Goal: Task Accomplishment & Management: Manage account settings

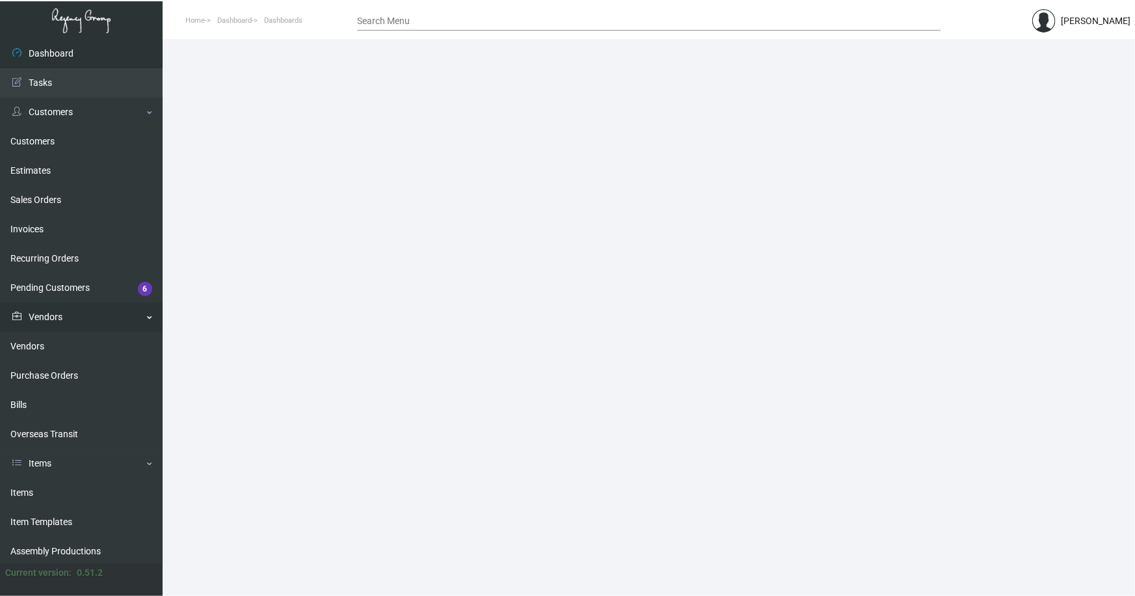
drag, startPoint x: 27, startPoint y: 486, endPoint x: 144, endPoint y: 309, distance: 212.1
click at [27, 485] on link "Items" at bounding box center [81, 492] width 163 height 29
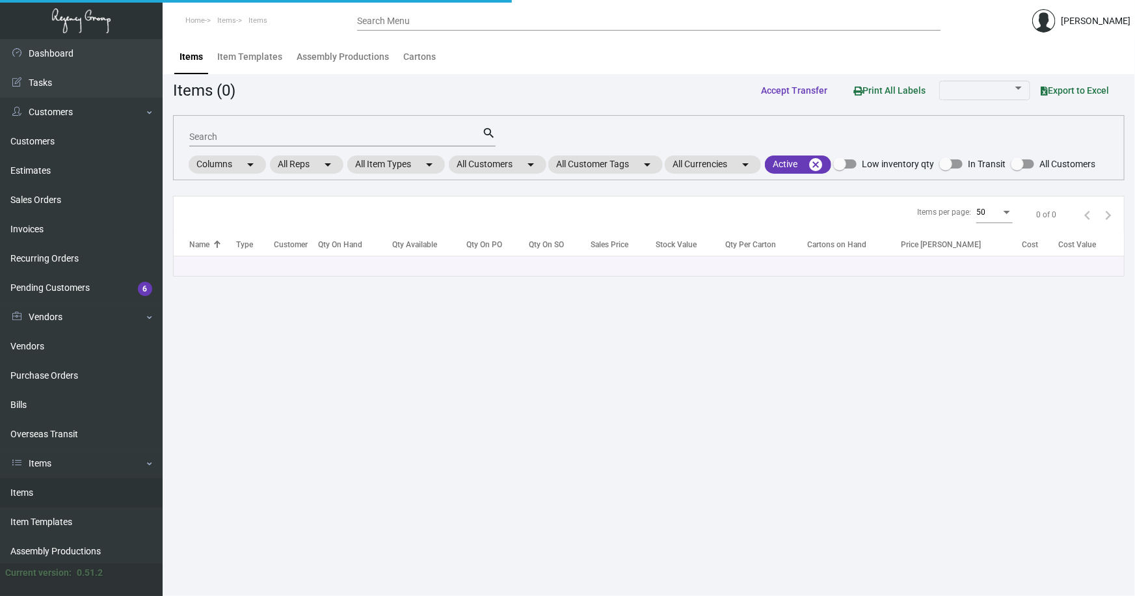
click at [235, 132] on input "Search" at bounding box center [335, 137] width 293 height 10
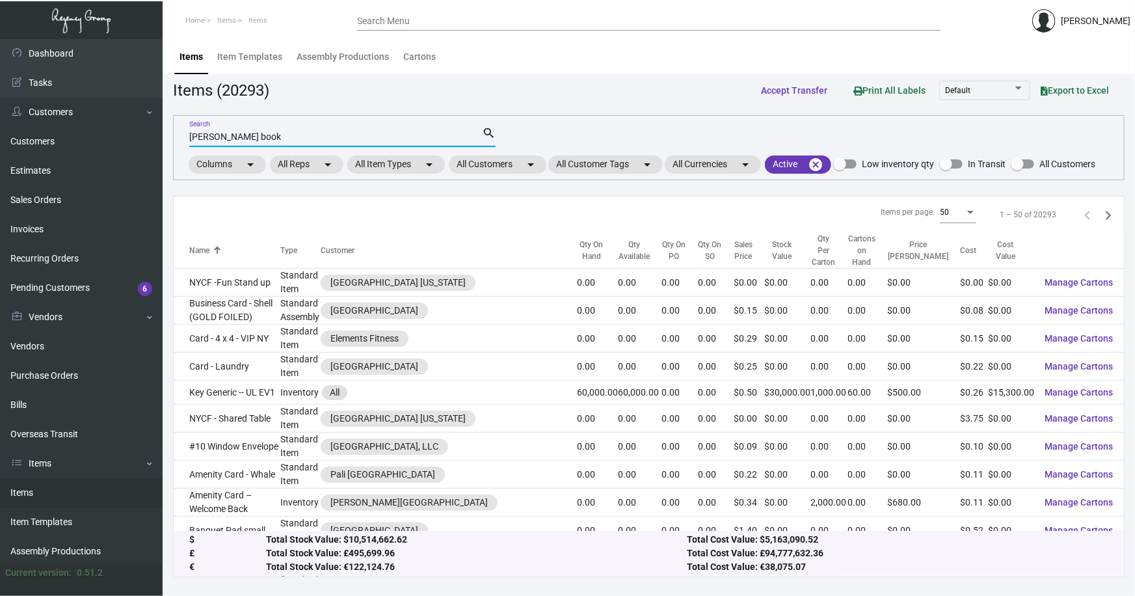
type input "[PERSON_NAME] book"
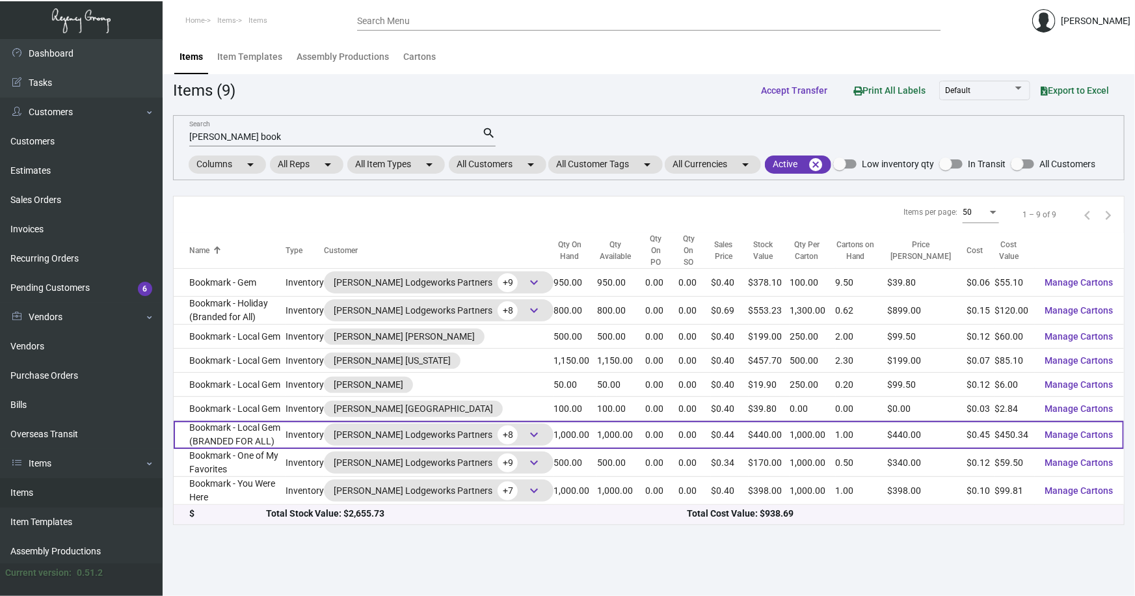
click at [285, 421] on td "Bookmark - Local Gem (BRANDED FOR ALL)" at bounding box center [230, 435] width 112 height 28
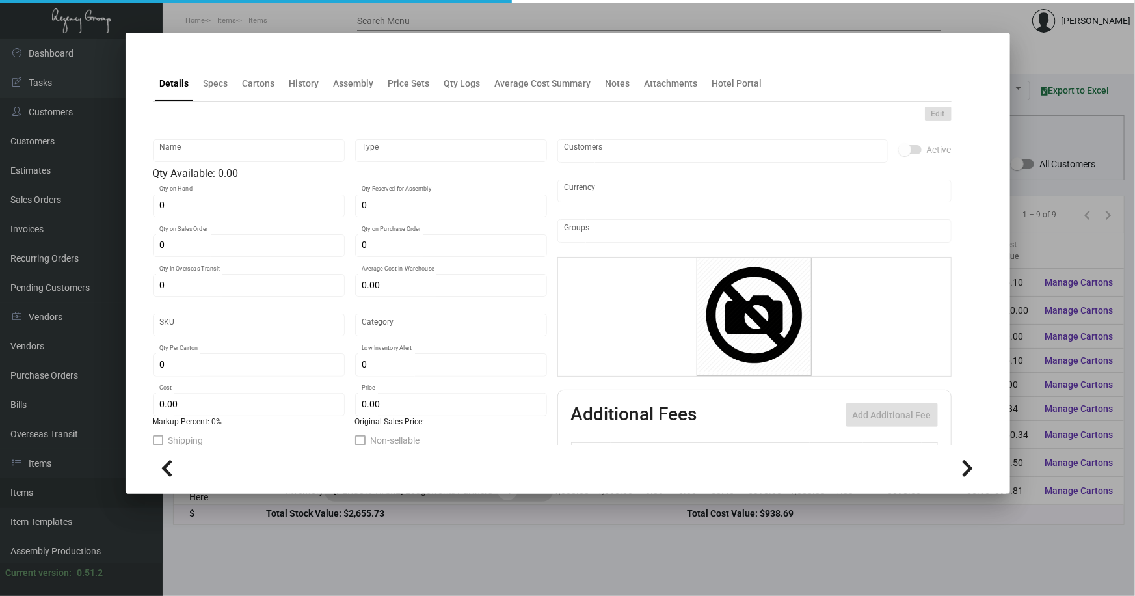
type input "Bookmark - Local Gem (BRANDED FOR ALL)"
type input "Inventory"
type input "1,000"
type input "$ 0.27417"
type input "396"
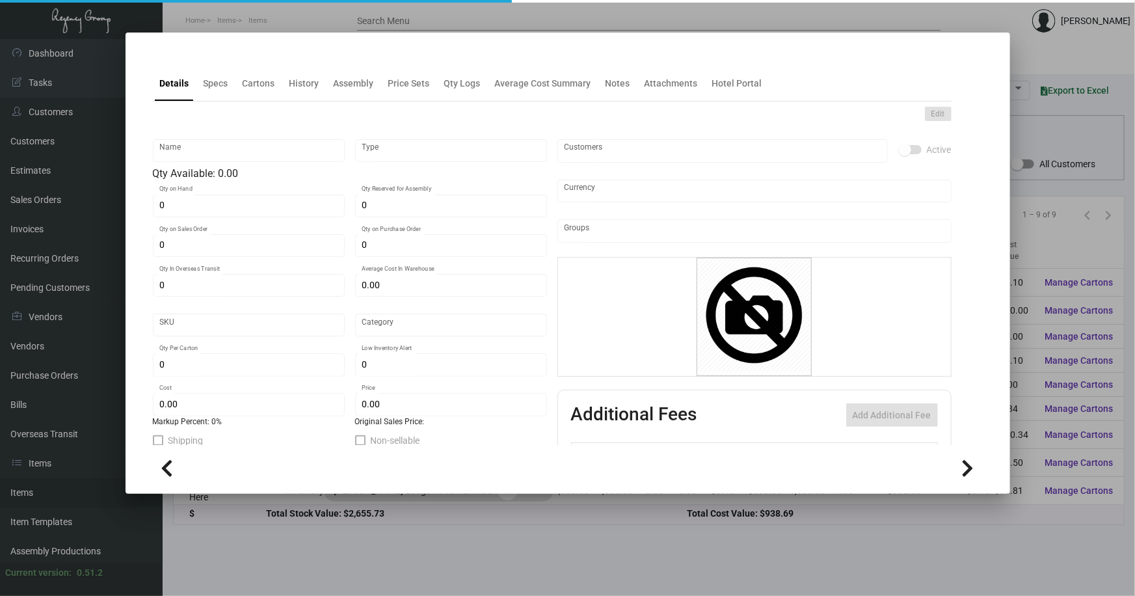
type input "Standard"
type input "1,000"
type input "250"
type input "$ 0.45034"
type input "$ 0.44"
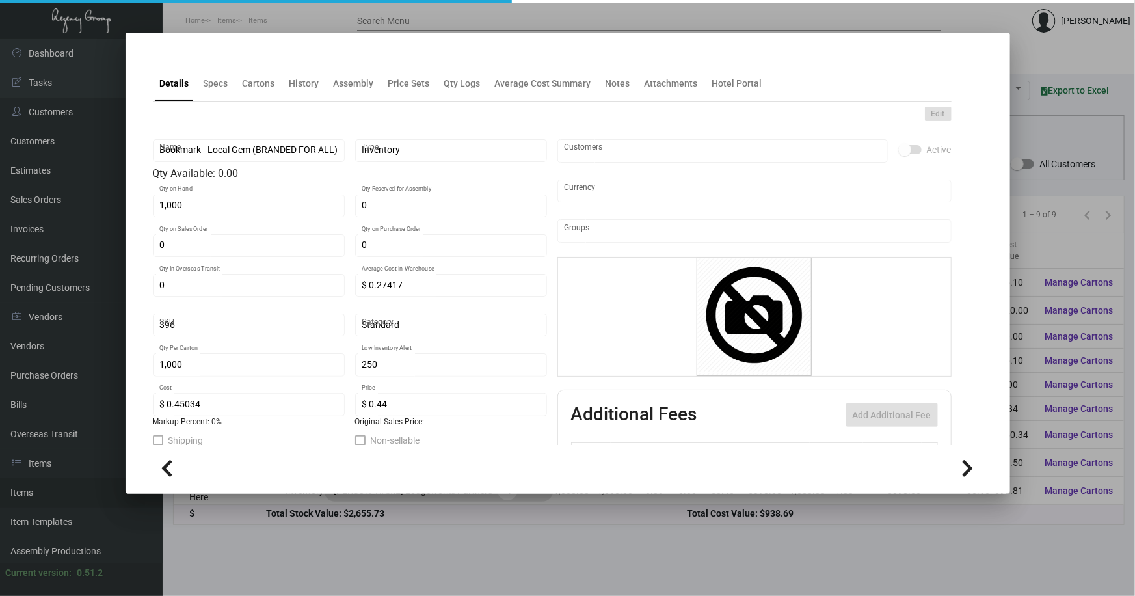
checkbox input "true"
type input "United States Dollar $"
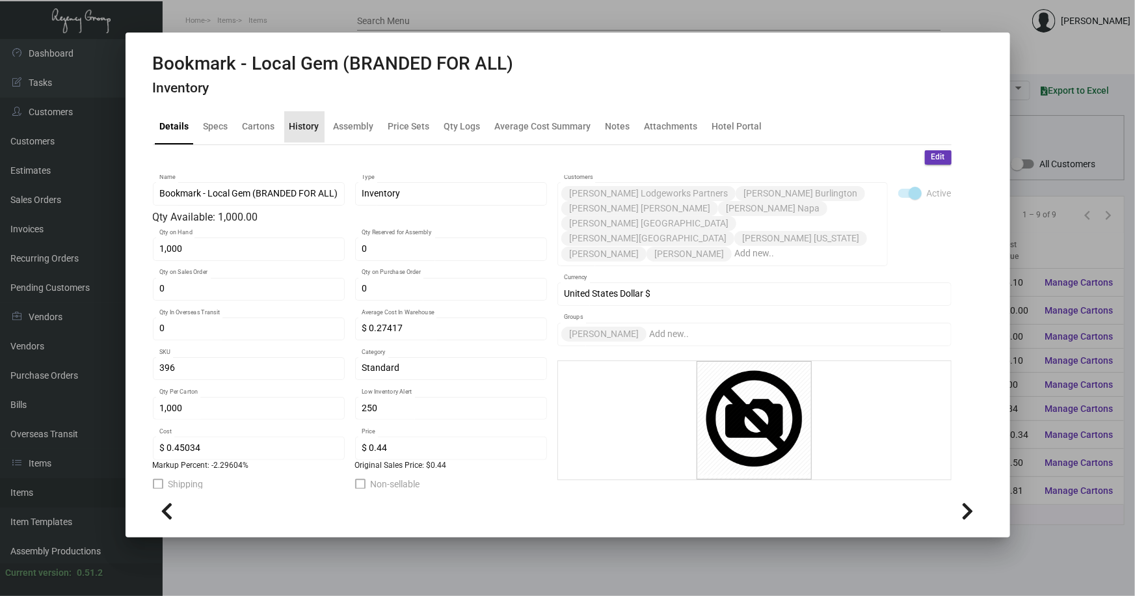
click at [305, 129] on div "History" at bounding box center [304, 127] width 30 height 14
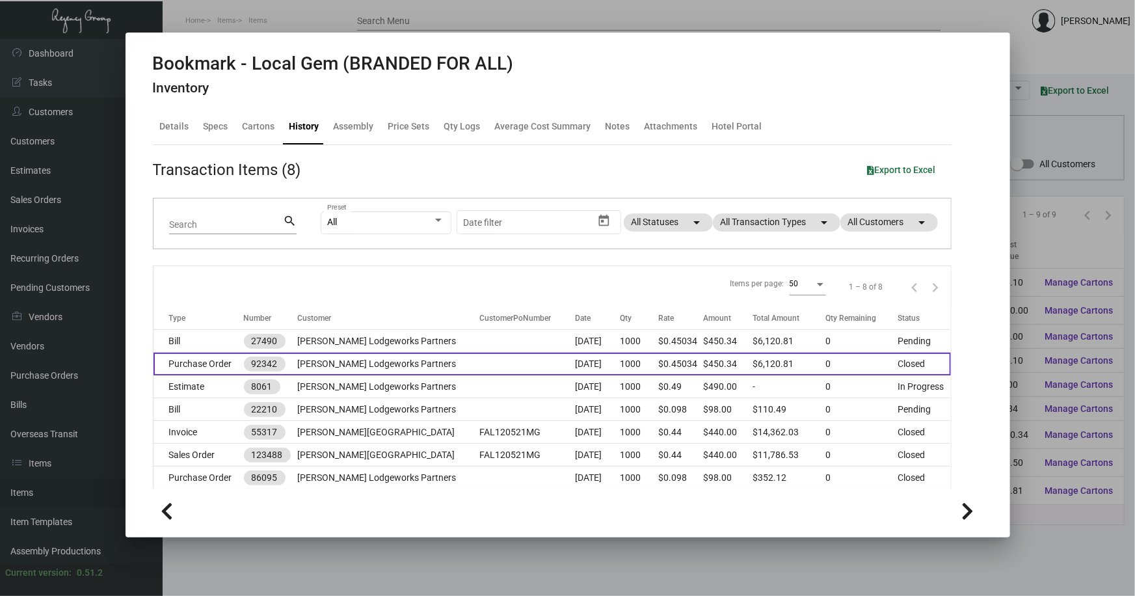
click at [384, 356] on td "[PERSON_NAME] Lodgeworks Partners" at bounding box center [388, 363] width 182 height 23
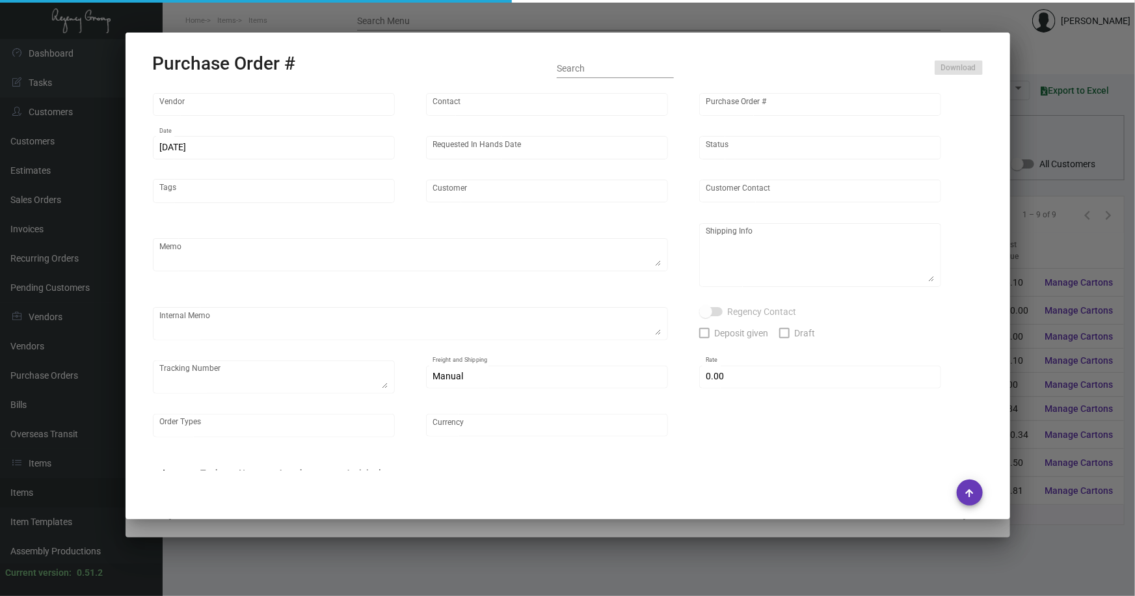
type input "Team Concept"
type input "[PERSON_NAME]"
type input "92342"
type input "[DATE]"
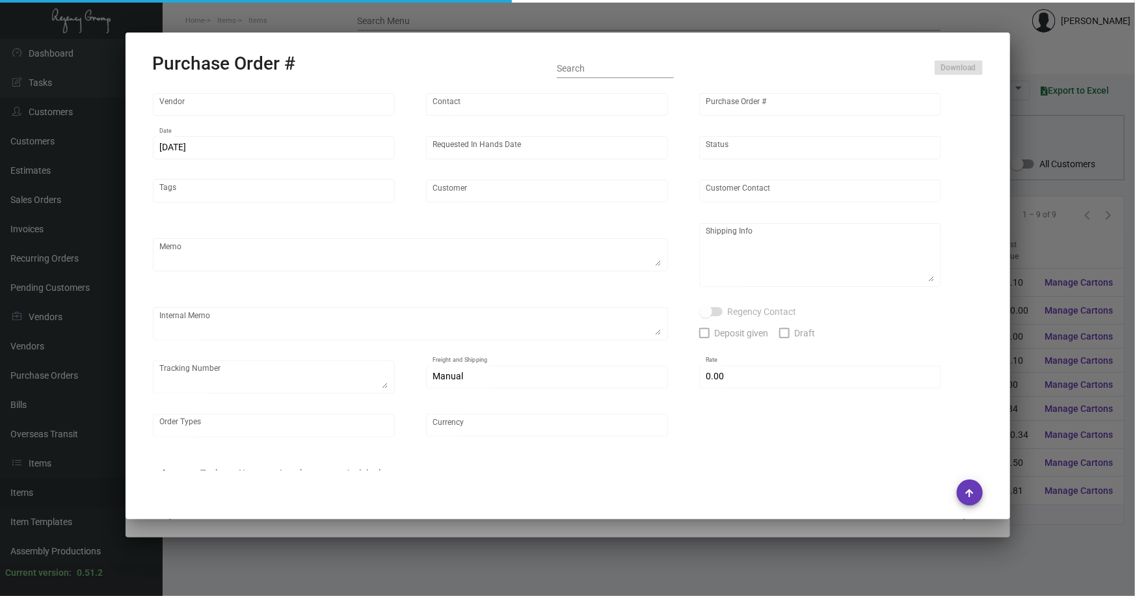
type input "[PERSON_NAME] Lodgeworks Partners"
type textarea "Please reference Quote# 23569"
type textarea "Regency Group NJ - [PERSON_NAME] [STREET_ADDRESS]"
type textarea "pick up 8/25 Fast Freight YRC [PHONE_NUMBER] $220.00"
checkbox input "true"
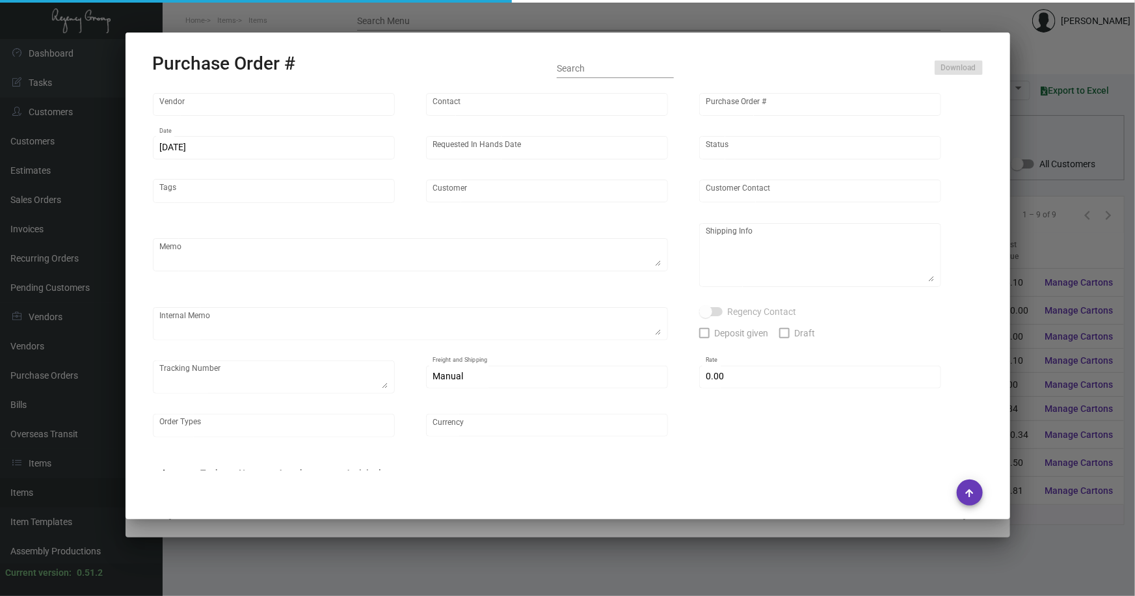
type input "$ 0.00"
type input "United States Dollar $"
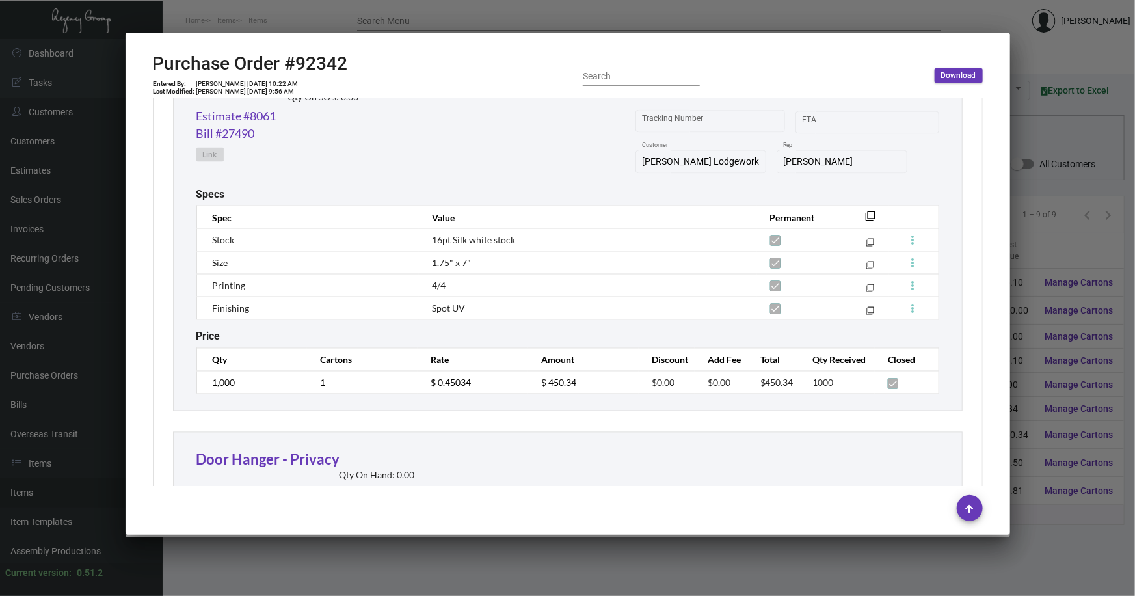
scroll to position [1123, 0]
click at [426, 546] on div at bounding box center [567, 298] width 1135 height 596
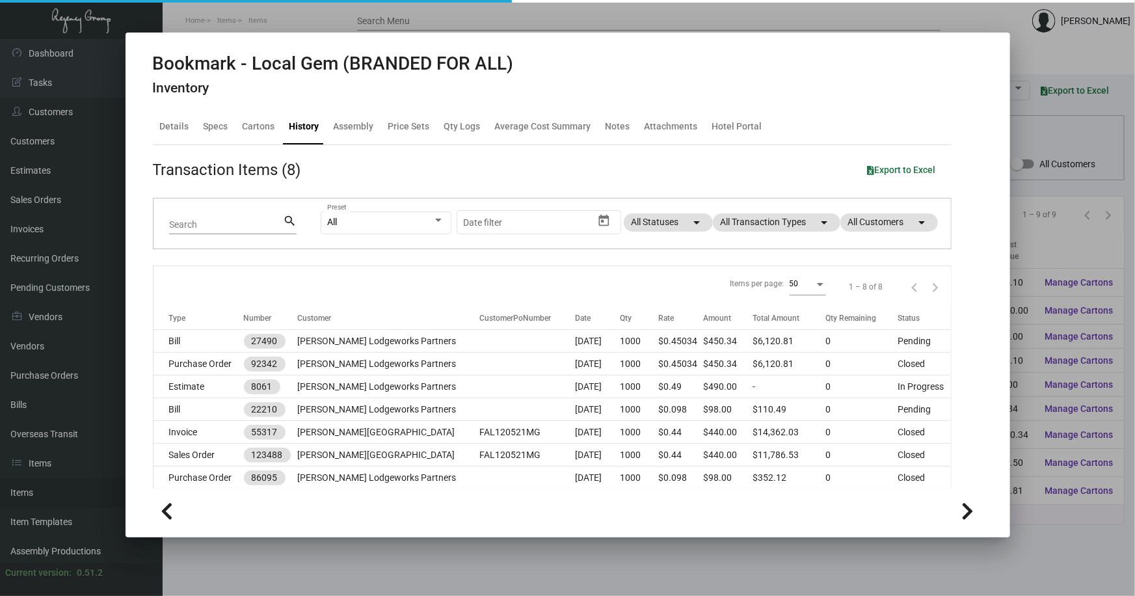
click at [426, 540] on div at bounding box center [567, 298] width 1135 height 596
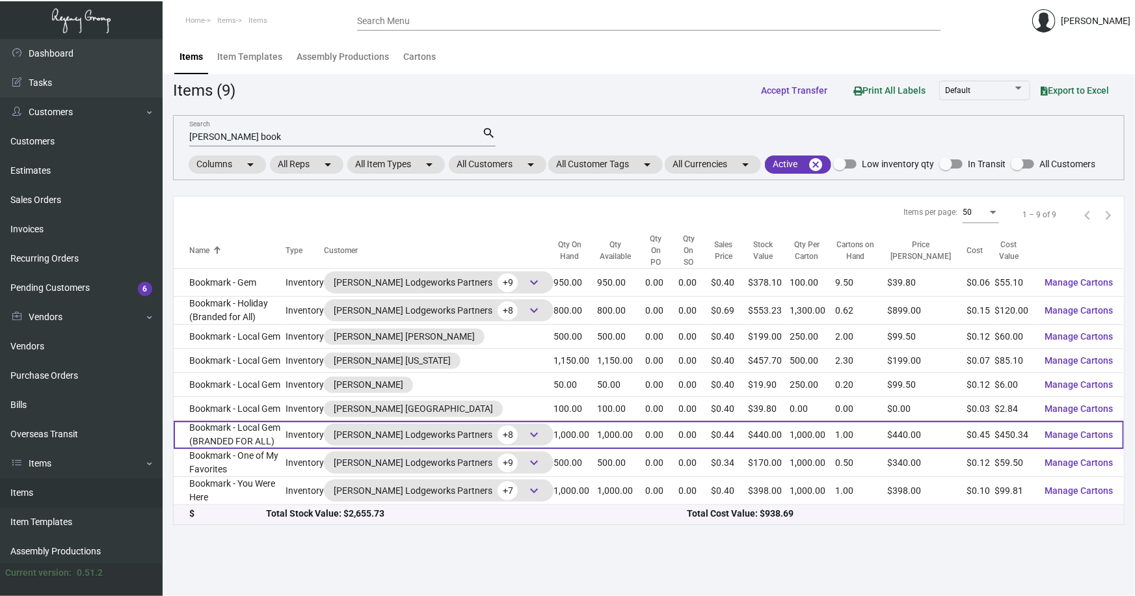
click at [263, 423] on td "Bookmark - Local Gem (BRANDED FOR ALL)" at bounding box center [230, 435] width 112 height 28
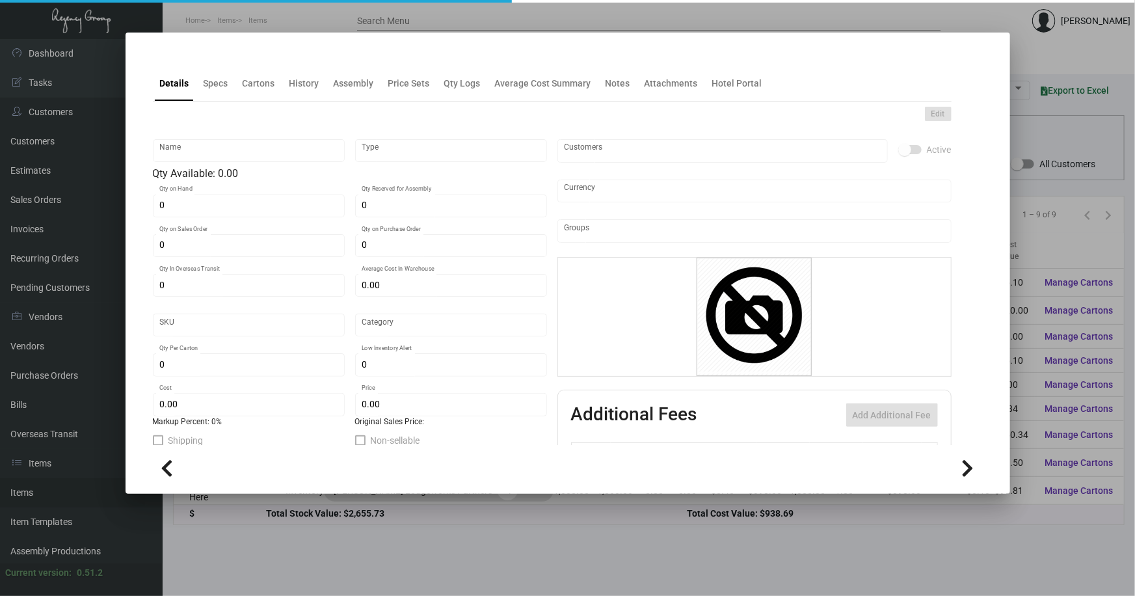
type input "Bookmark - Local Gem (BRANDED FOR ALL)"
type input "Inventory"
type input "1,000"
type input "$ 0.27417"
type input "396"
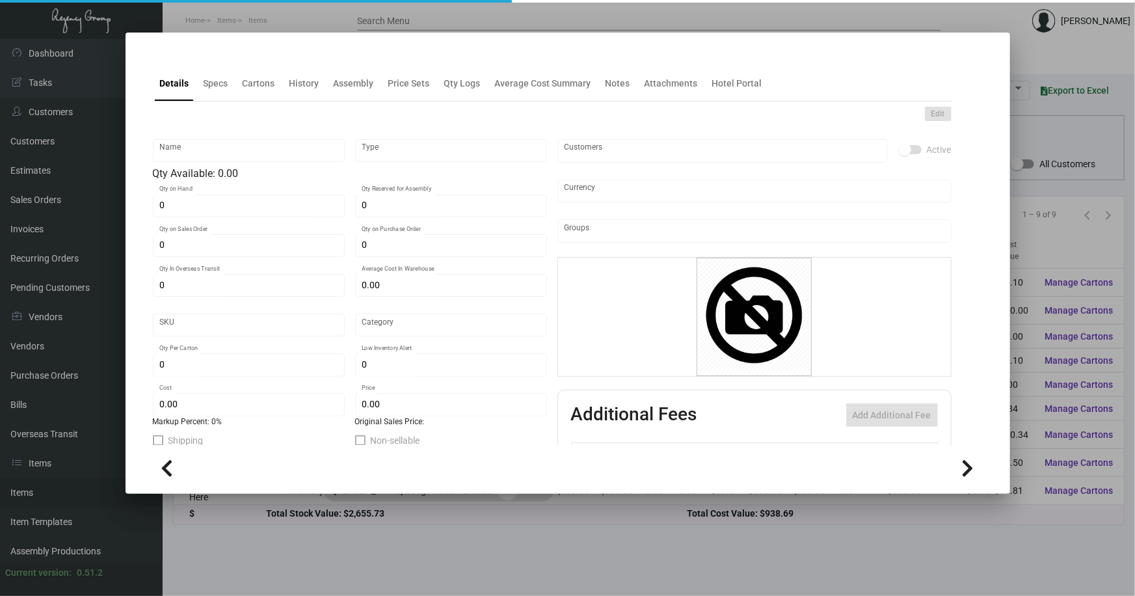
type input "Standard"
type input "1,000"
type input "250"
type input "$ 0.45034"
type input "$ 0.44"
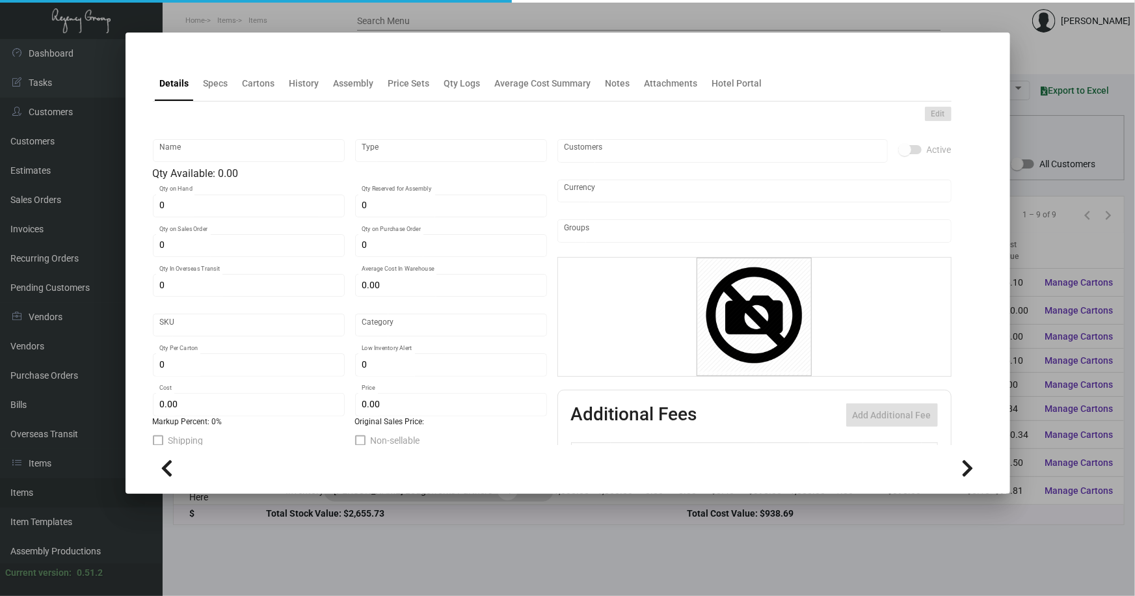
checkbox input "true"
type input "United States Dollar $"
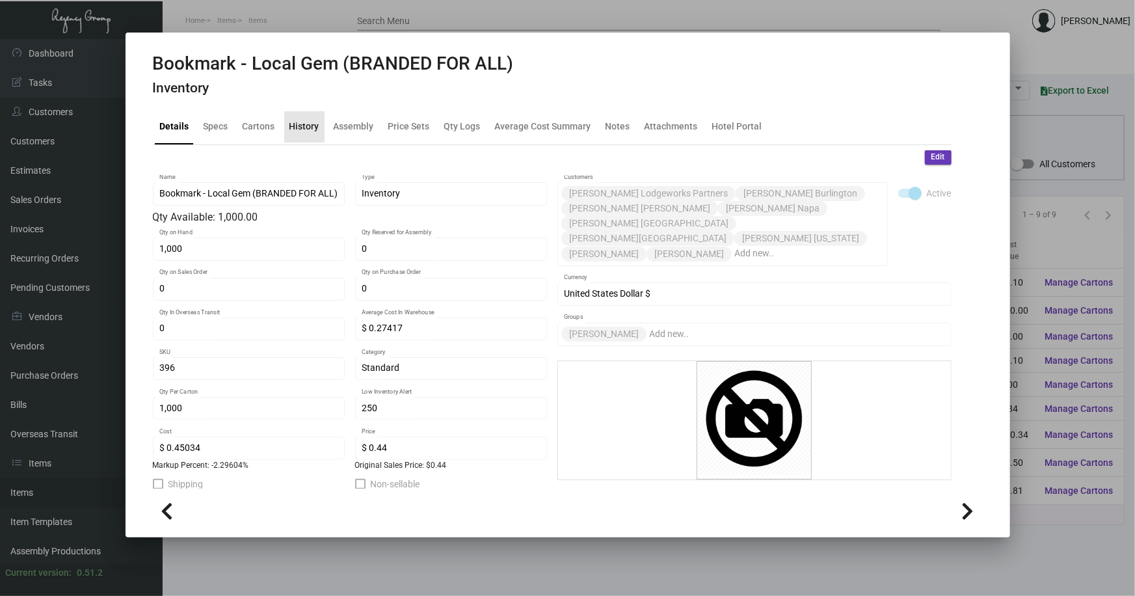
click at [306, 125] on div "History" at bounding box center [304, 127] width 30 height 14
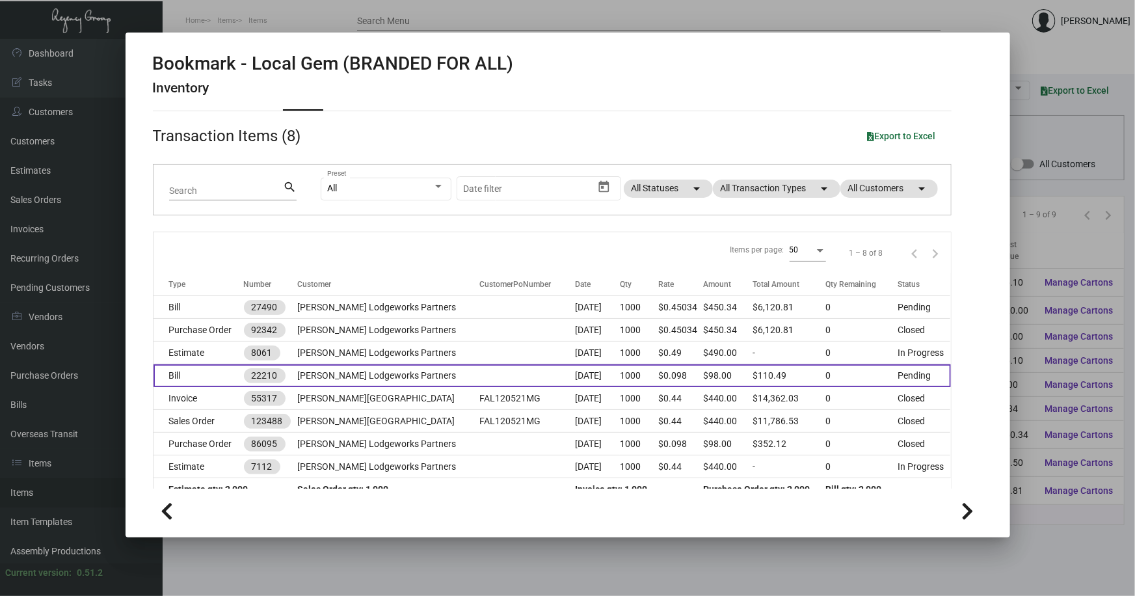
scroll to position [53, 0]
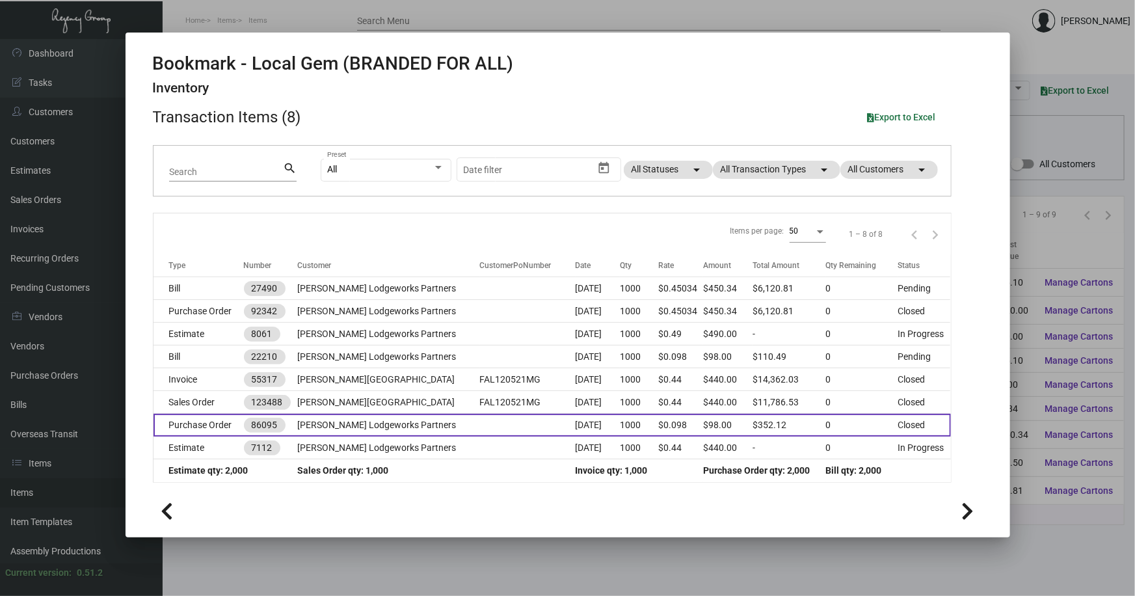
click at [483, 427] on td at bounding box center [528, 425] width 96 height 23
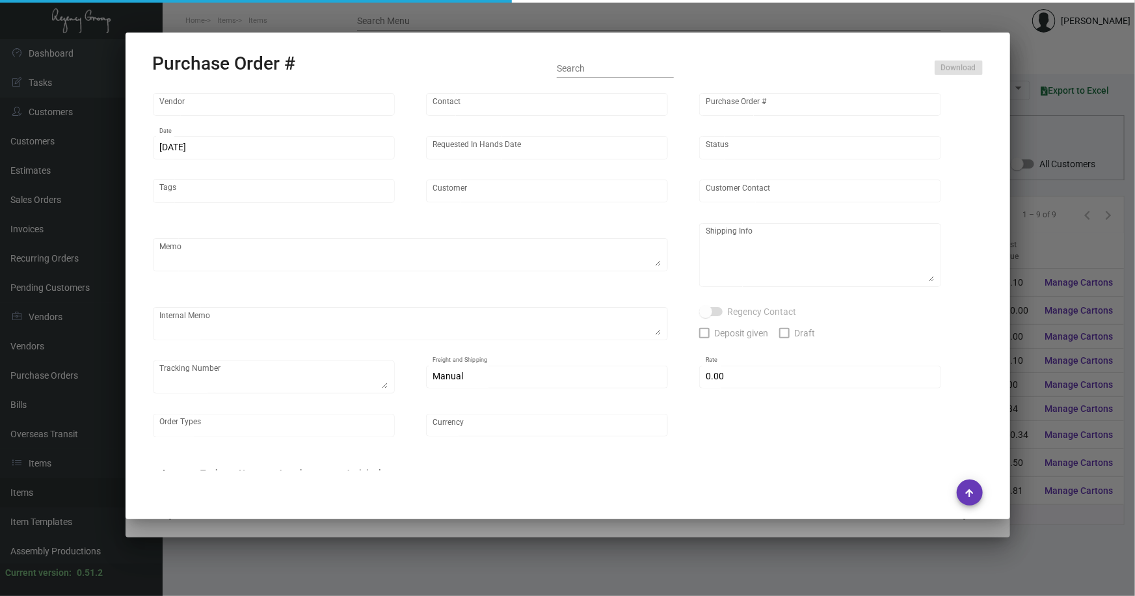
type input "4 Over"
type input "86095"
type input "[DATE]"
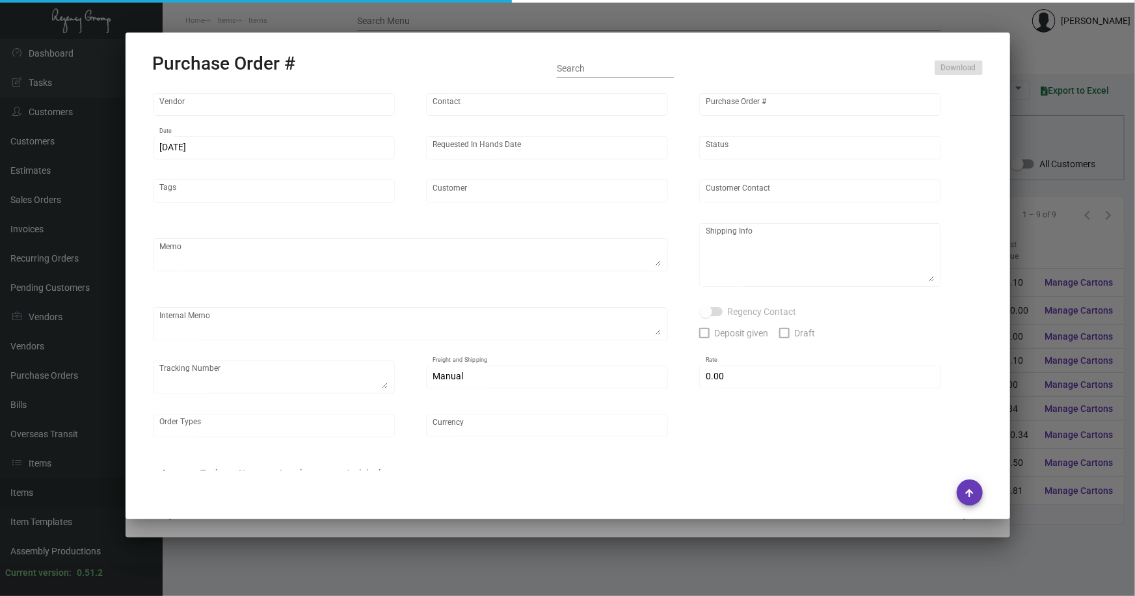
type input "[PERSON_NAME] Lodgeworks Partners"
type textarea "**[GEOGRAPHIC_DATA] WAREHOUSE - INVENTORY**"
type textarea "Your Order ID is: B1706083266 - 2500 one of my fav - 12.63 for shipping Your Or…"
type input "$ 25.12"
type input "United States Dollar $"
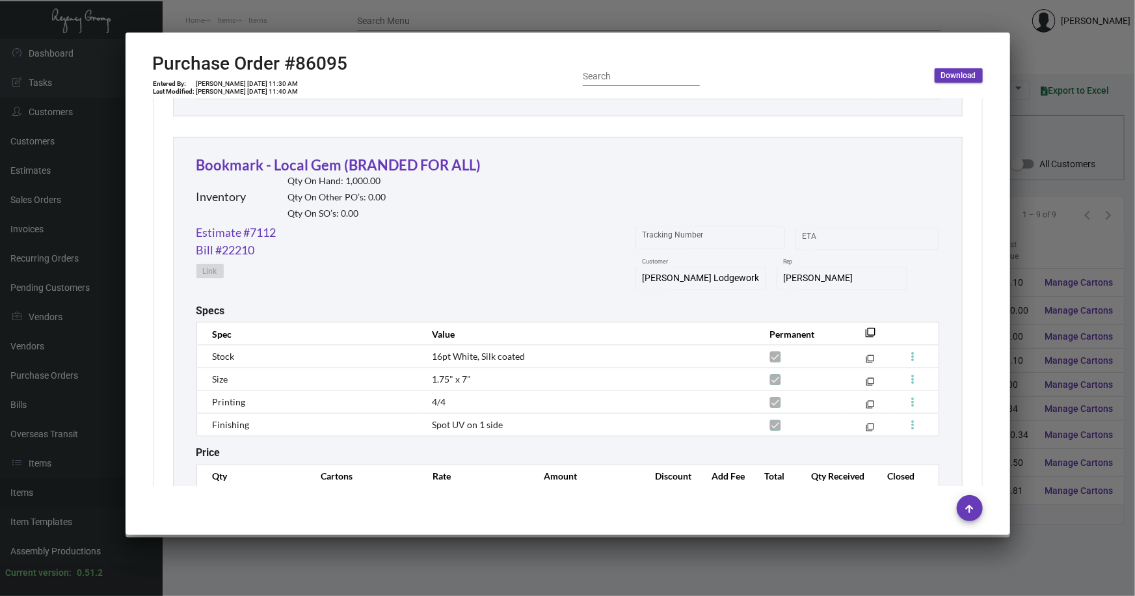
scroll to position [1064, 0]
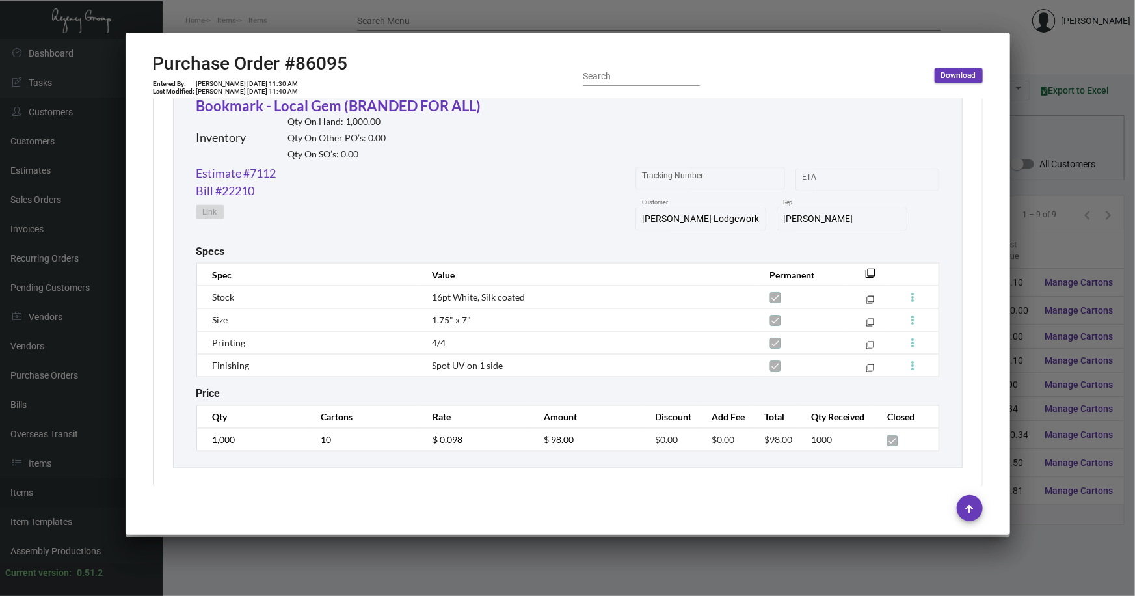
click at [490, 532] on mat-dialog-container "Purchase Order #86095 Entered By: [PERSON_NAME] [DATE] 11:30 AM Last Modified: …" at bounding box center [567, 284] width 884 height 502
click at [482, 549] on div at bounding box center [567, 298] width 1135 height 596
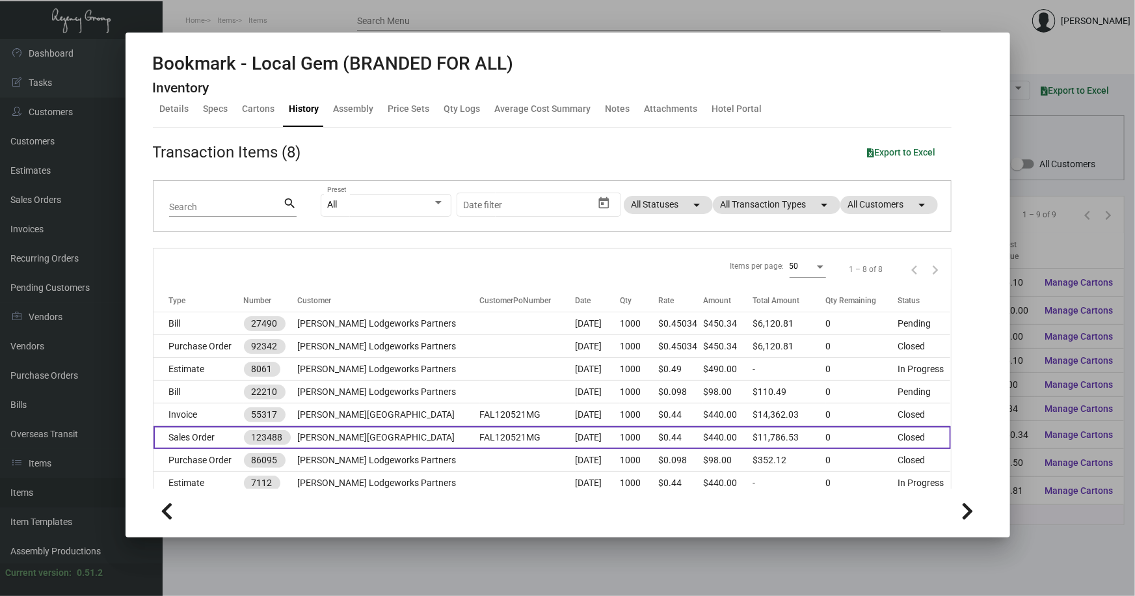
scroll to position [0, 0]
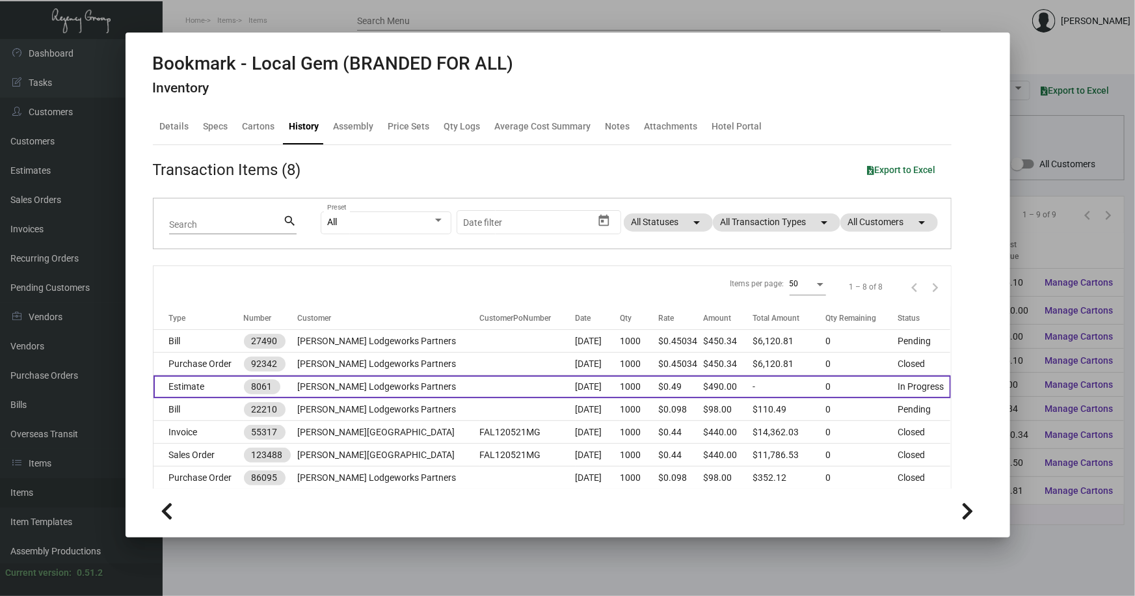
click at [376, 388] on td "[PERSON_NAME] Lodgeworks Partners" at bounding box center [388, 386] width 182 height 23
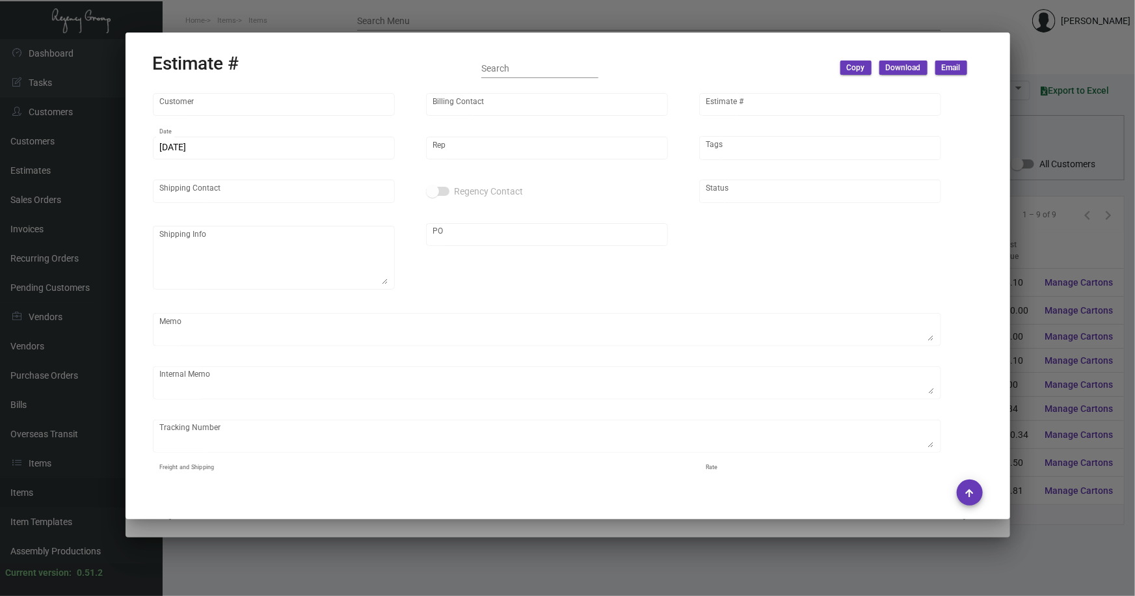
type input "[PERSON_NAME] Lodgeworks Partners"
type input "[PERSON_NAME]"
type input "8061"
type input "[DATE]"
type input "[PERSON_NAME]"
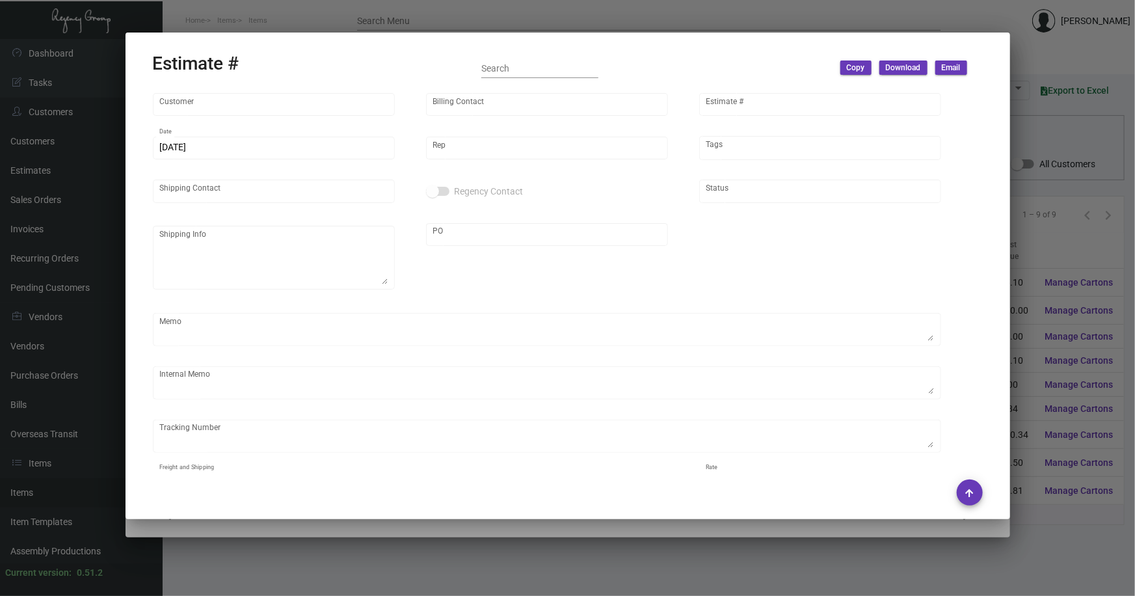
type input "[PERSON_NAME]"
type input "United States Dollar $"
type input "$ 0.00"
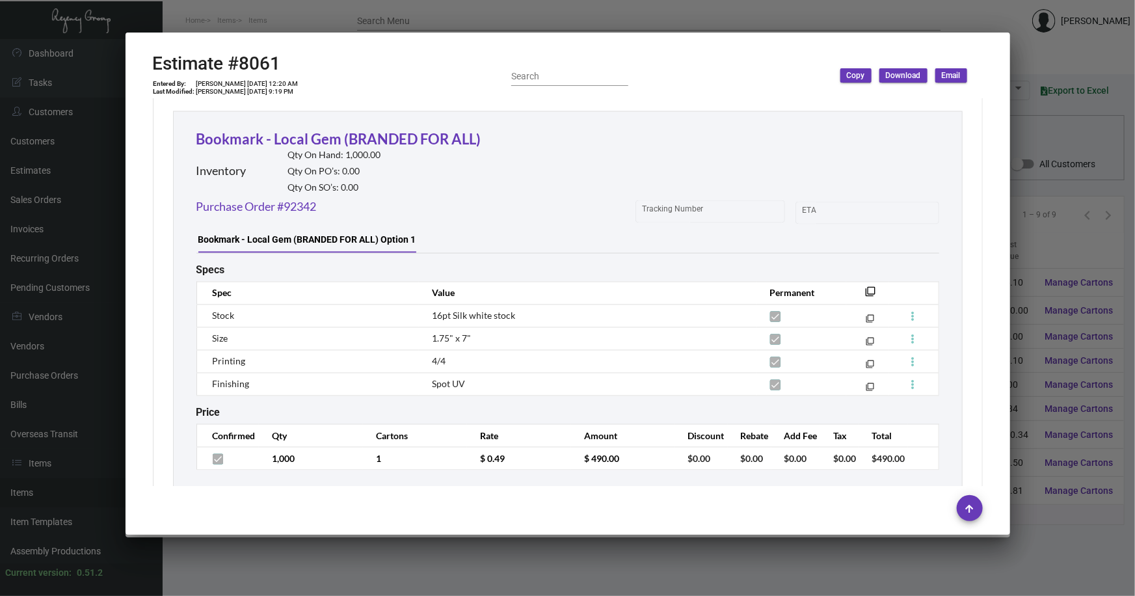
scroll to position [1123, 0]
click at [678, 560] on div at bounding box center [567, 298] width 1135 height 596
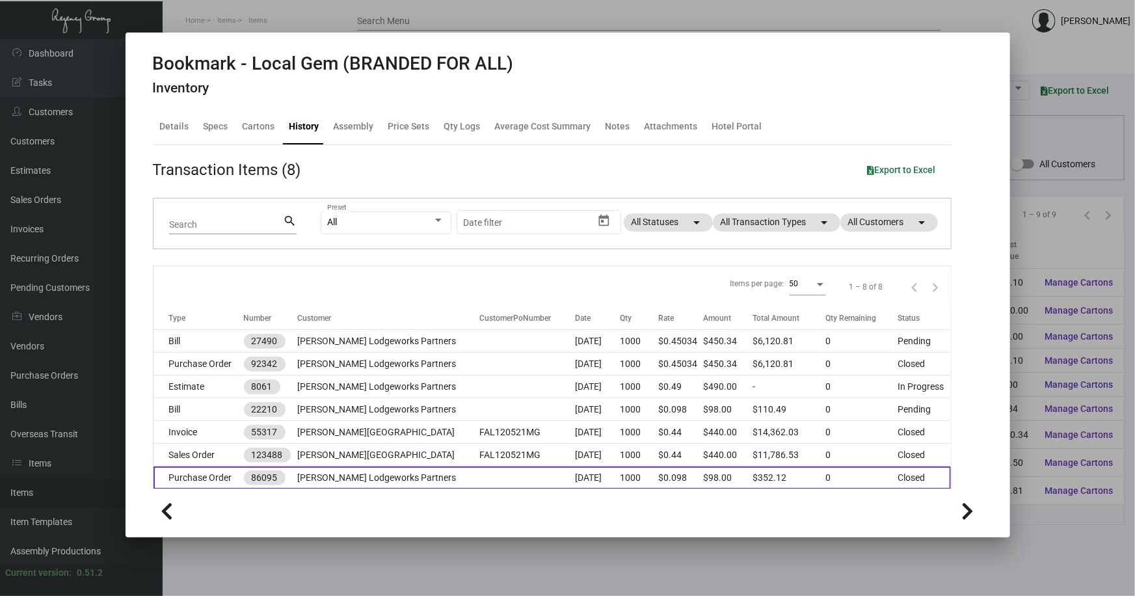
click at [356, 479] on td "[PERSON_NAME] Lodgeworks Partners" at bounding box center [388, 477] width 182 height 23
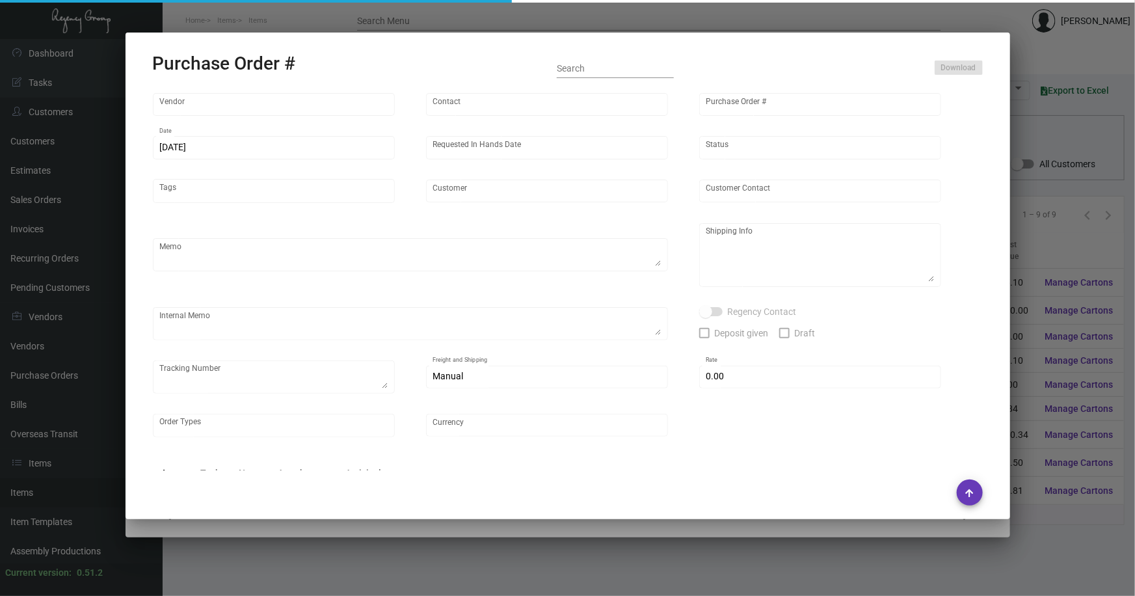
type input "4 Over"
type input "86095"
type input "[DATE]"
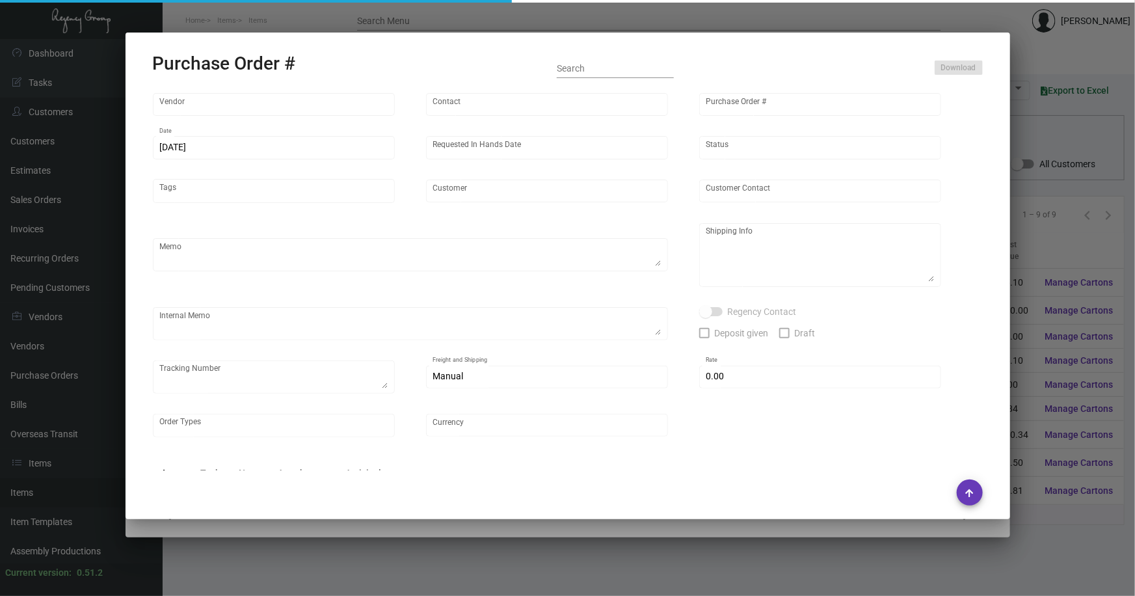
type input "[PERSON_NAME] Lodgeworks Partners"
type textarea "**[GEOGRAPHIC_DATA] WAREHOUSE - INVENTORY**"
type textarea "Your Order ID is: B1706083266 - 2500 one of my fav - 12.63 for shipping Your Or…"
type input "$ 25.12"
type input "United States Dollar $"
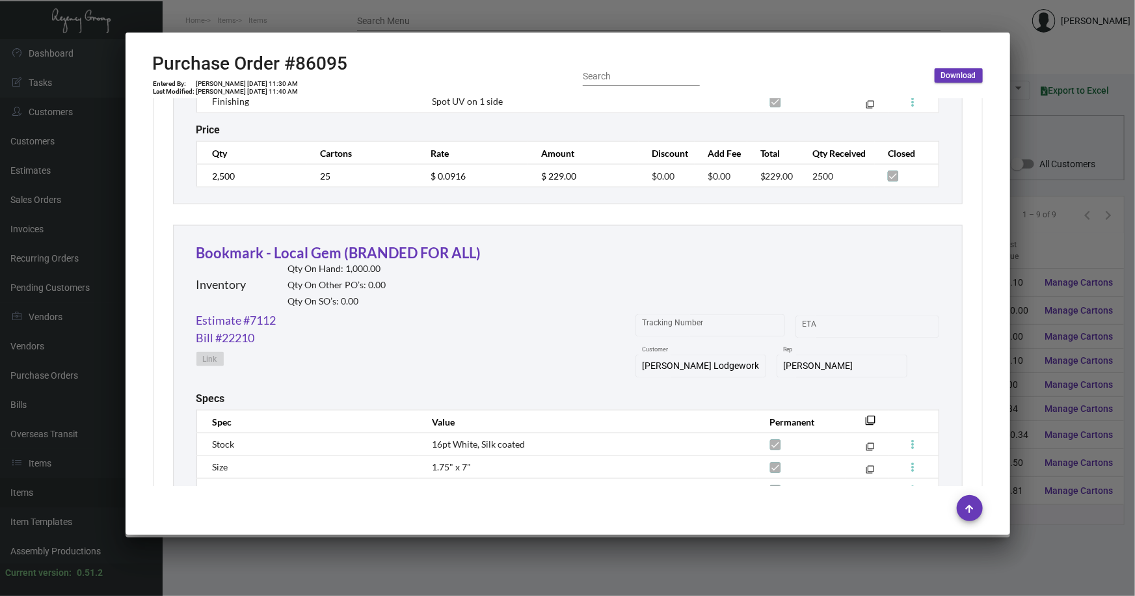
scroll to position [1005, 0]
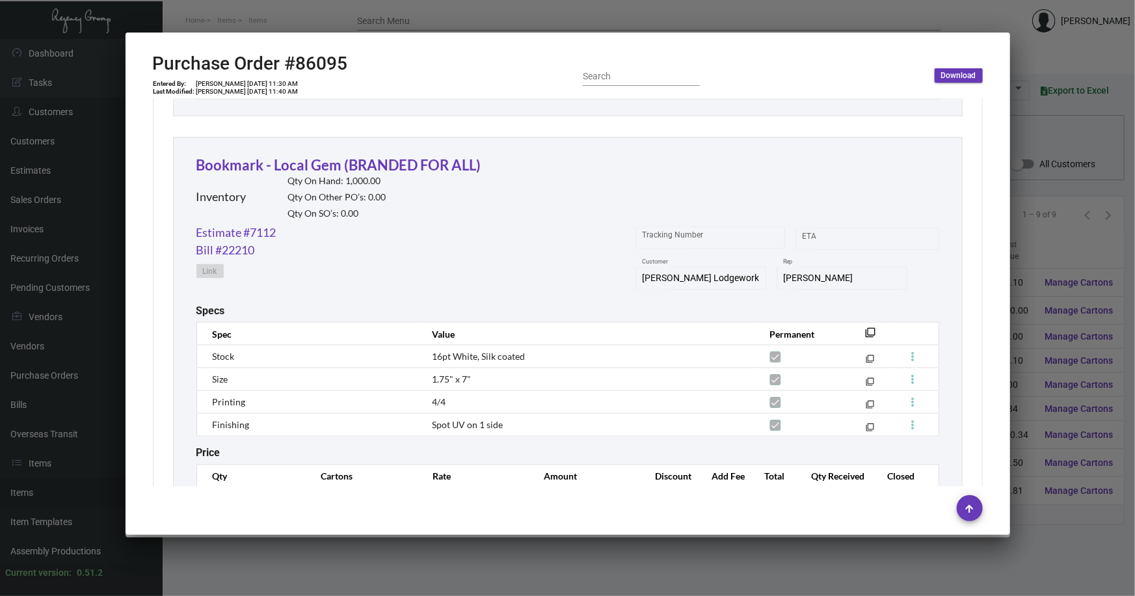
click at [456, 555] on div at bounding box center [567, 298] width 1135 height 596
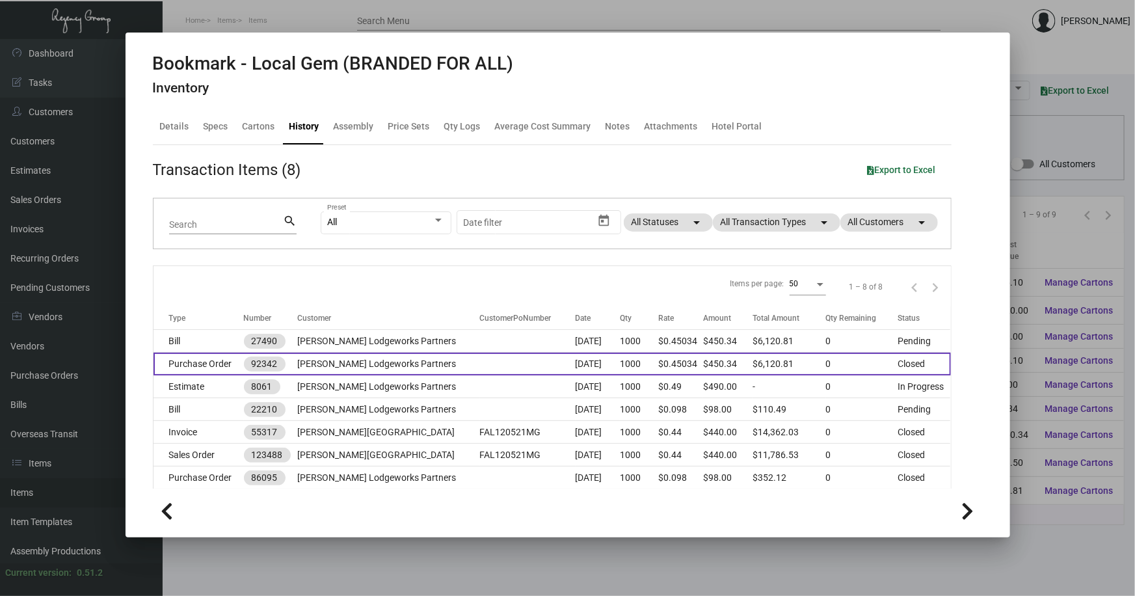
click at [377, 359] on td "[PERSON_NAME] Lodgeworks Partners" at bounding box center [388, 363] width 182 height 23
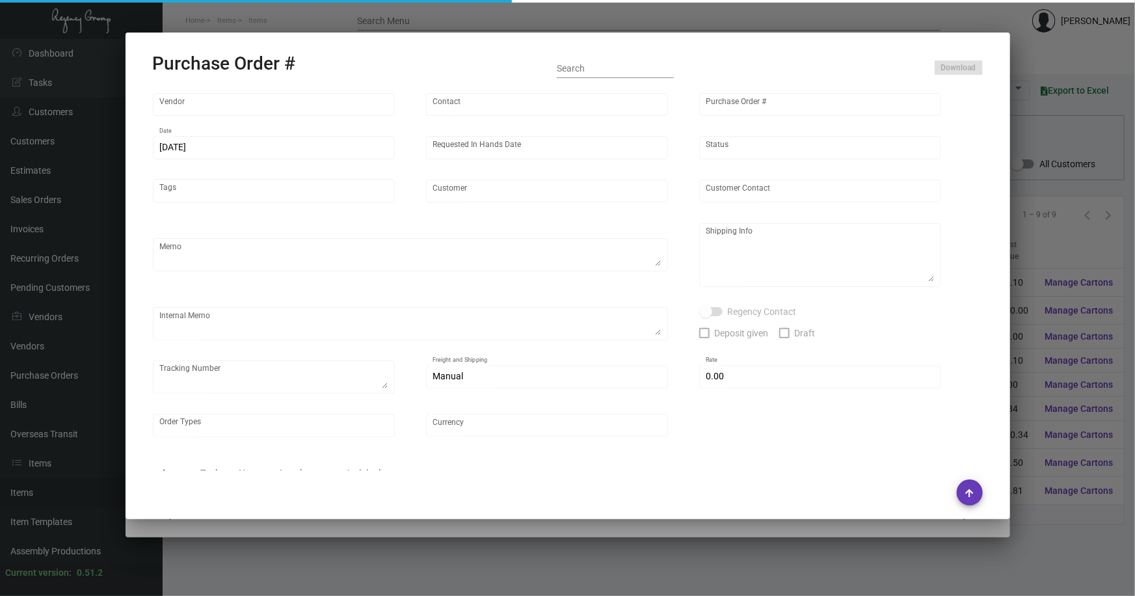
type input "Team Concept"
type input "[PERSON_NAME]"
type input "92342"
type input "[DATE]"
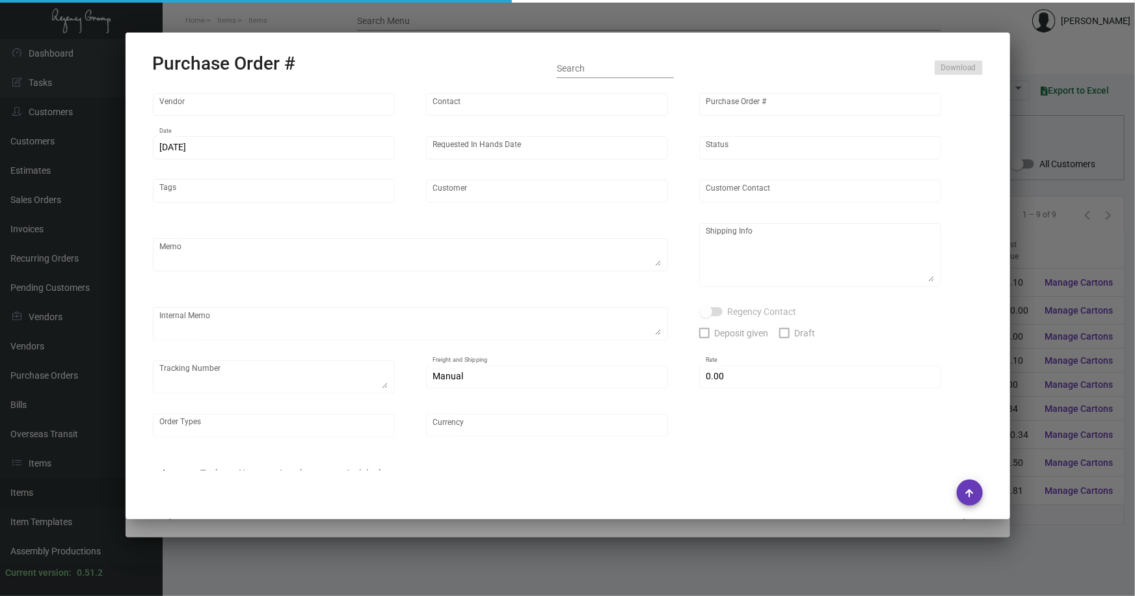
type input "[PERSON_NAME] Lodgeworks Partners"
type textarea "Please reference Quote# 23569"
type textarea "Regency Group NJ - [PERSON_NAME] [STREET_ADDRESS]"
type textarea "pick up 8/25 Fast Freight YRC [PHONE_NUMBER] $220.00"
checkbox input "true"
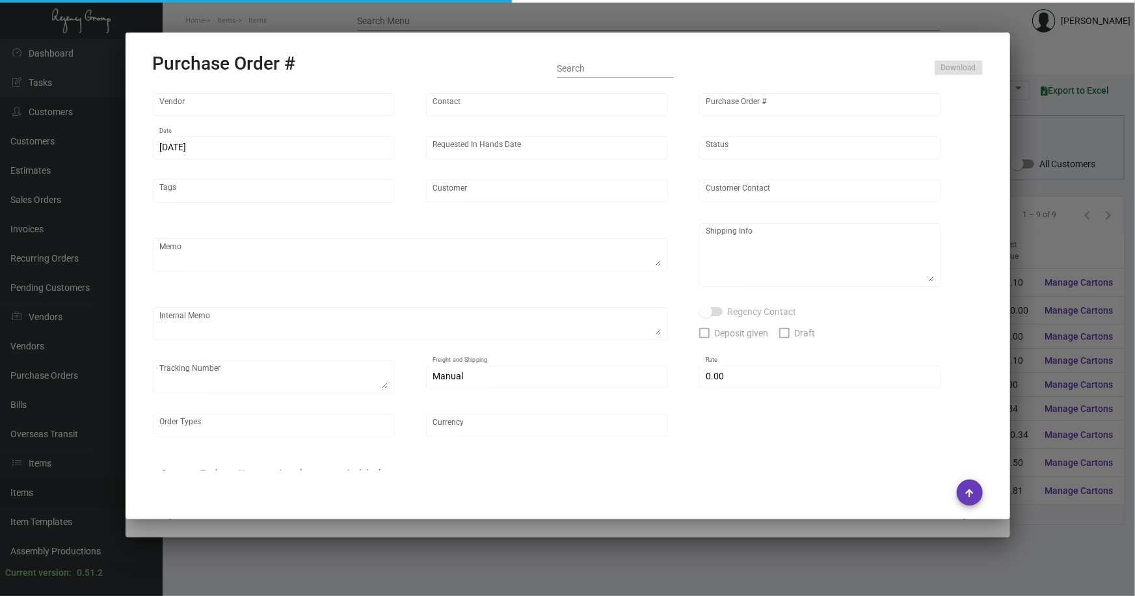
type input "$ 0.00"
type input "United States Dollar $"
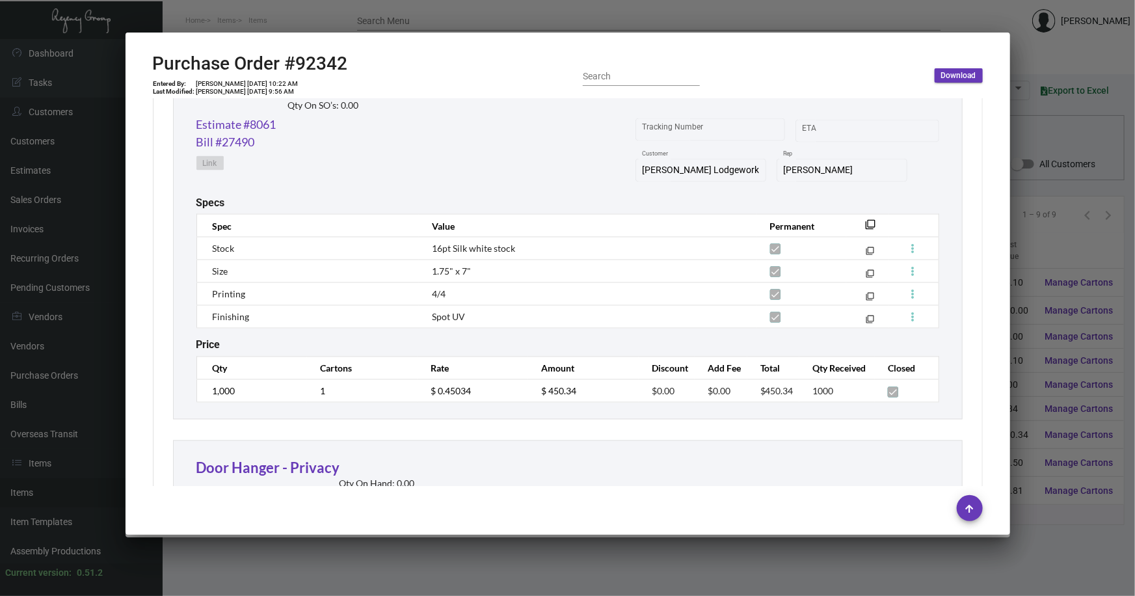
scroll to position [1123, 0]
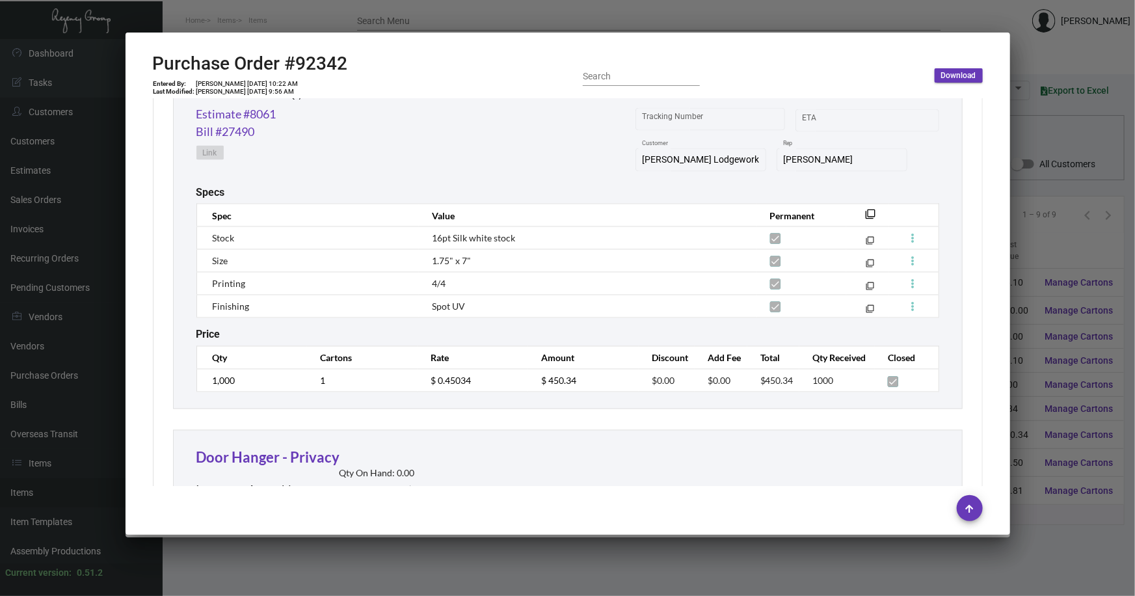
click at [466, 538] on div at bounding box center [567, 298] width 1135 height 596
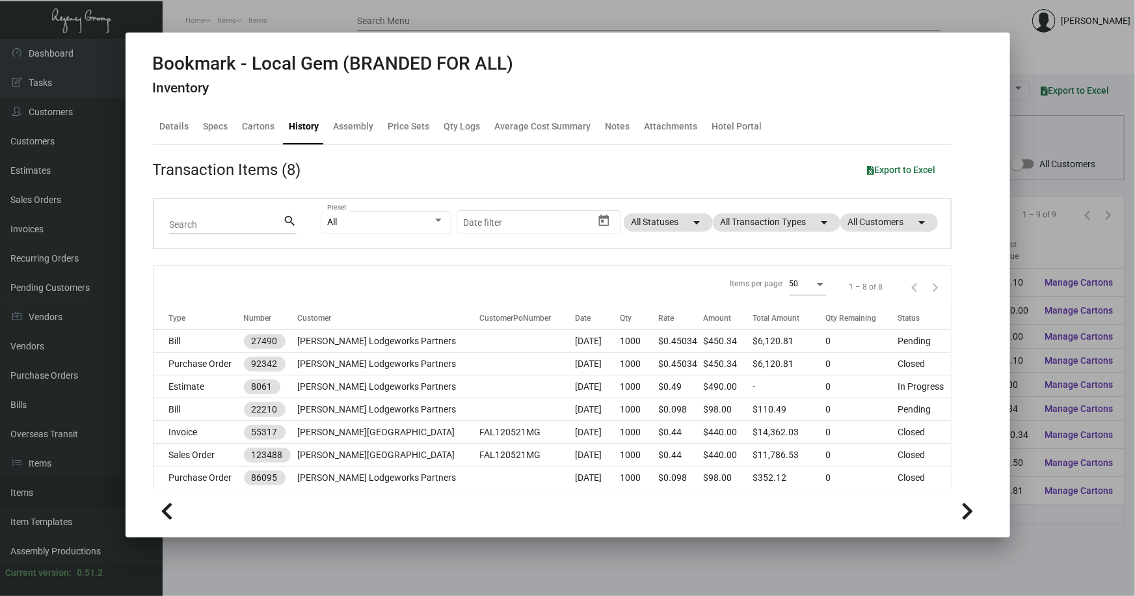
drag, startPoint x: 1020, startPoint y: 57, endPoint x: 1094, endPoint y: 3, distance: 91.7
click at [1021, 56] on div at bounding box center [567, 298] width 1135 height 596
